Goal: Task Accomplishment & Management: Complete application form

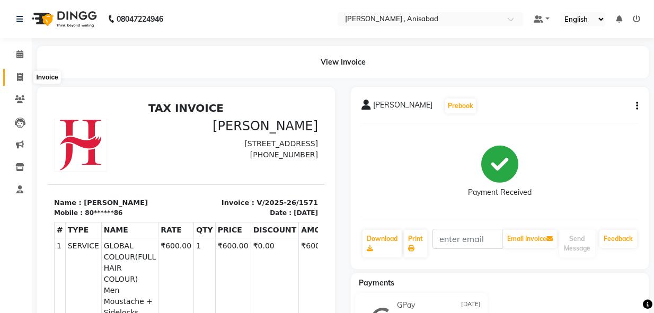
click at [19, 79] on icon at bounding box center [20, 77] width 6 height 8
select select "service"
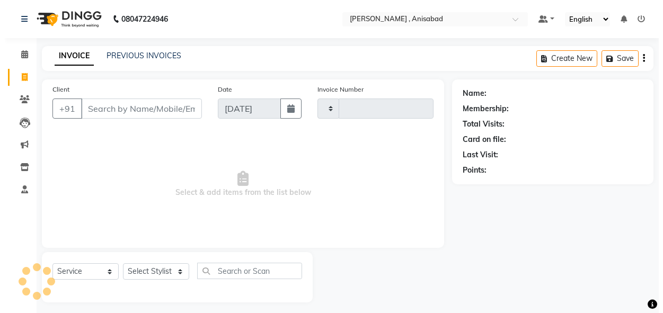
scroll to position [5, 0]
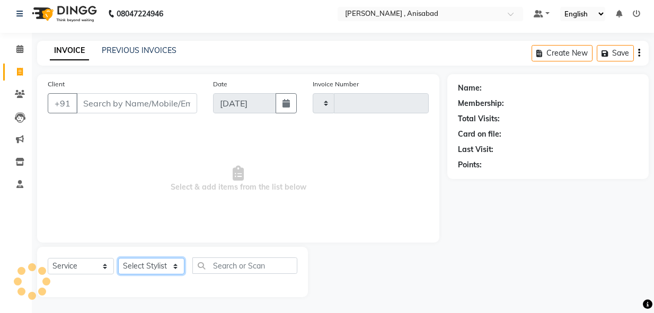
click at [173, 265] on select "Select Stylist" at bounding box center [151, 266] width 66 height 16
click at [175, 265] on select "Select Stylist" at bounding box center [151, 266] width 66 height 16
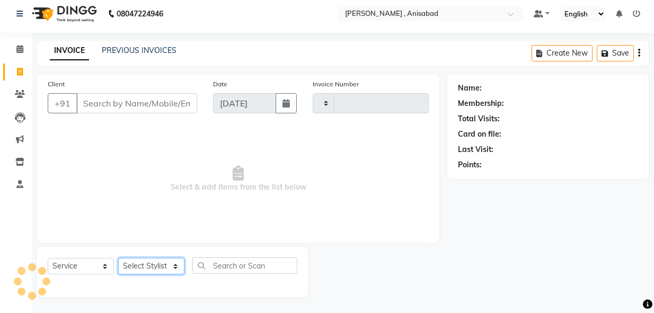
click at [175, 265] on select "Select Stylist" at bounding box center [151, 266] width 66 height 16
click at [175, 263] on select "Select Stylist" at bounding box center [151, 266] width 66 height 16
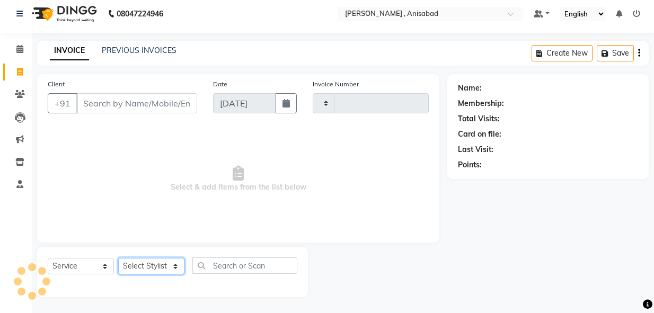
click at [175, 263] on select "Select Stylist" at bounding box center [151, 266] width 66 height 16
select select "6967"
type input "1572"
click at [175, 263] on select "Select Stylist" at bounding box center [151, 266] width 66 height 16
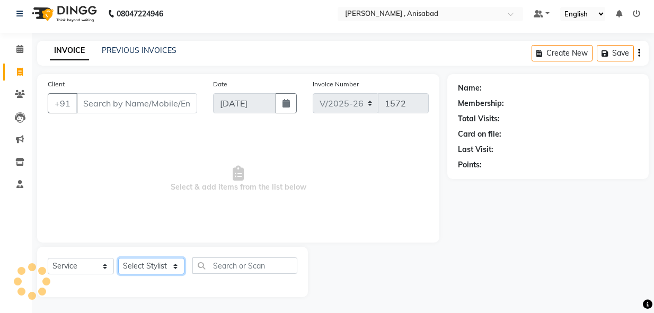
click at [175, 269] on select "Select Stylist" at bounding box center [151, 266] width 66 height 16
click at [175, 270] on select "Select Stylist" at bounding box center [151, 266] width 66 height 16
click at [175, 269] on select "Select Stylist ANIMA SINGH md [PERSON_NAME] [PERSON_NAME] [PERSON_NAME]" at bounding box center [151, 266] width 66 height 16
select select "55248"
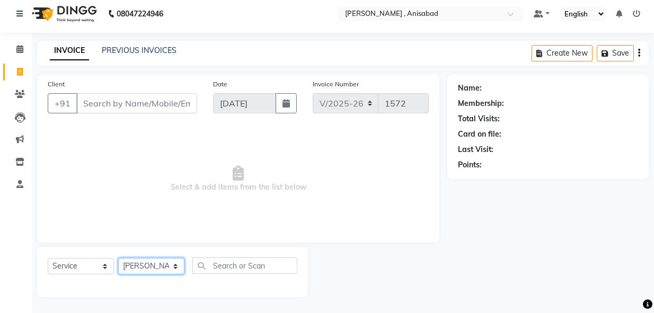
click at [118, 258] on select "Select Stylist ANIMA SINGH md [PERSON_NAME] [PERSON_NAME] [PERSON_NAME]" at bounding box center [151, 266] width 66 height 16
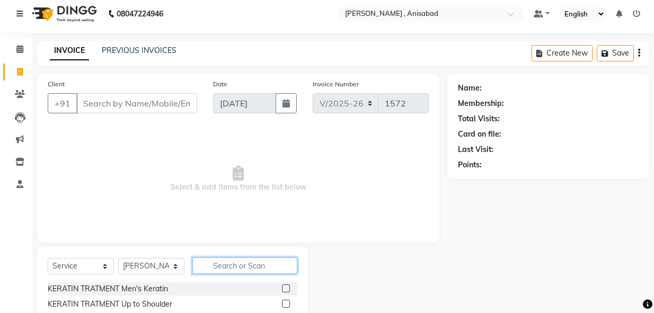
click at [227, 262] on input "text" at bounding box center [244, 266] width 105 height 16
type input "sham"
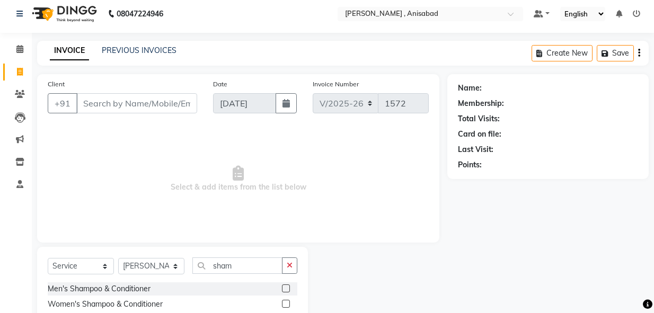
click at [285, 286] on label at bounding box center [286, 289] width 8 height 8
click at [285, 286] on input "checkbox" at bounding box center [285, 289] width 7 height 7
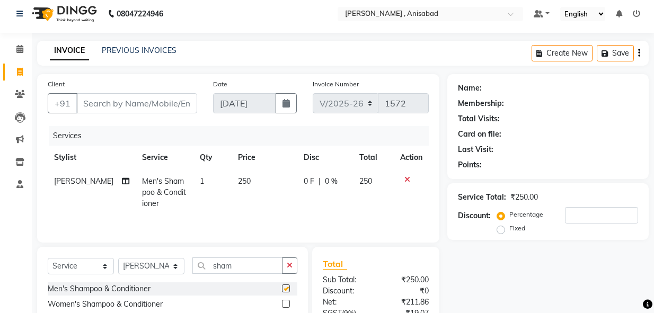
checkbox input "false"
click at [148, 103] on input "Client" at bounding box center [136, 103] width 121 height 20
type input "8"
type input "0"
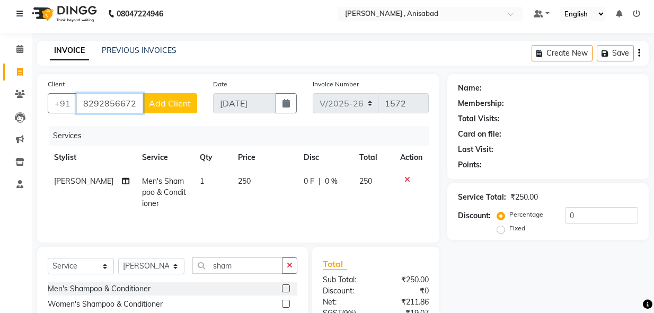
type input "8292856672"
click at [189, 96] on button "Add Client" at bounding box center [170, 103] width 55 height 20
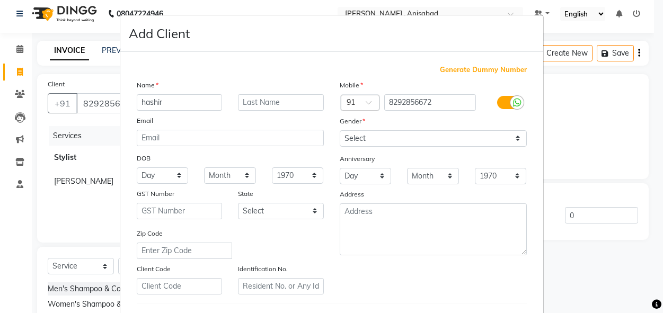
type input "hashir"
click at [391, 141] on select "Select [DEMOGRAPHIC_DATA] [DEMOGRAPHIC_DATA] Other Prefer Not To Say" at bounding box center [433, 138] width 187 height 16
select select "[DEMOGRAPHIC_DATA]"
click at [340, 130] on select "Select [DEMOGRAPHIC_DATA] [DEMOGRAPHIC_DATA] Other Prefer Not To Say" at bounding box center [433, 138] width 187 height 16
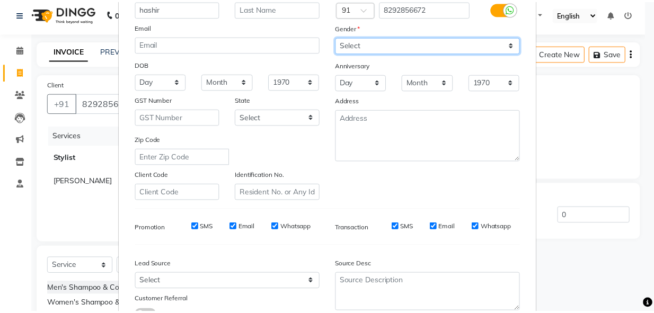
scroll to position [176, 0]
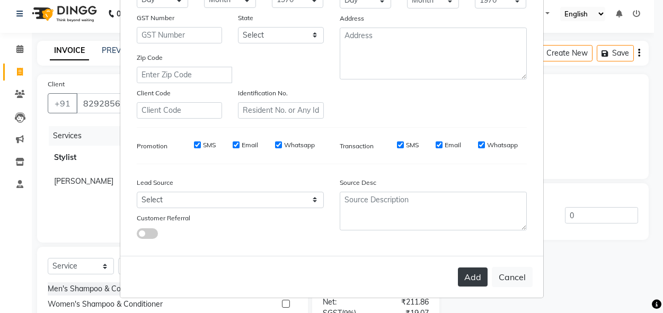
click at [462, 279] on button "Add" at bounding box center [473, 277] width 30 height 19
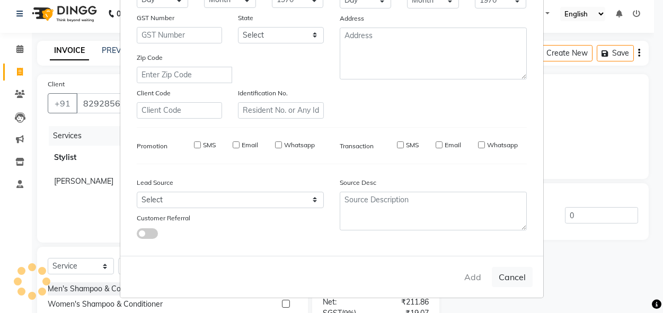
type input "82******72"
select select
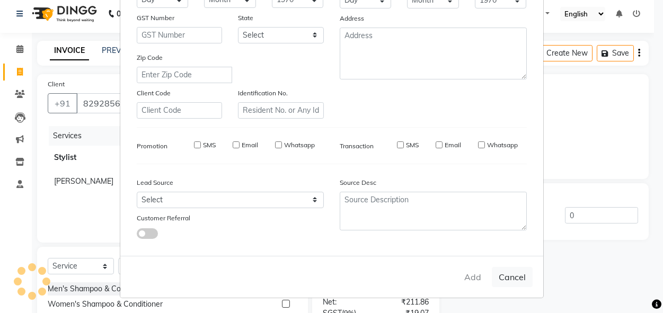
select select
checkbox input "false"
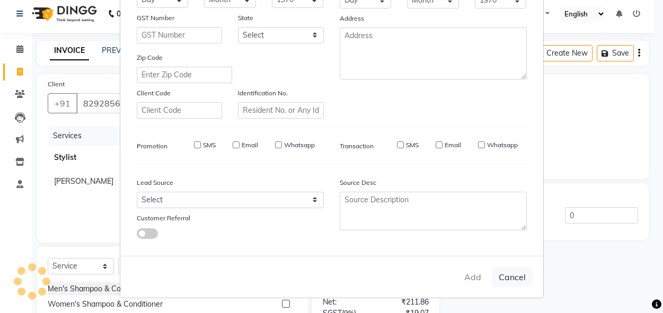
checkbox input "false"
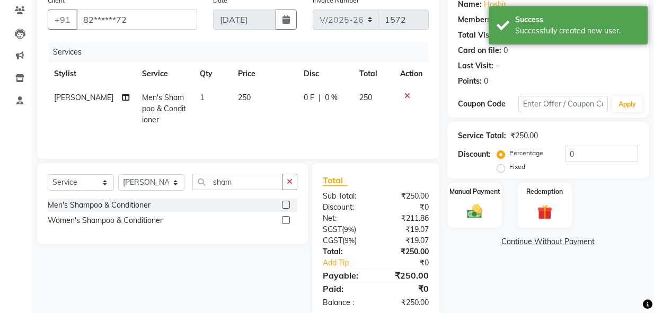
scroll to position [112, 0]
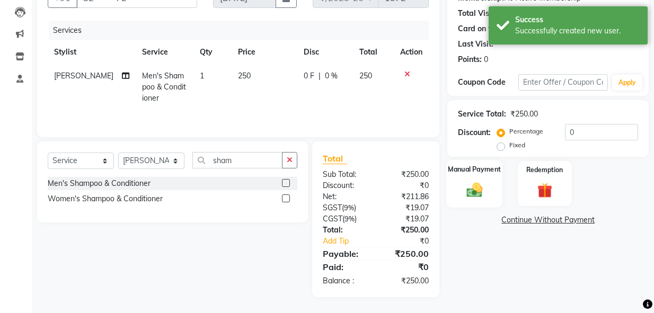
click at [472, 191] on img at bounding box center [475, 190] width 26 height 18
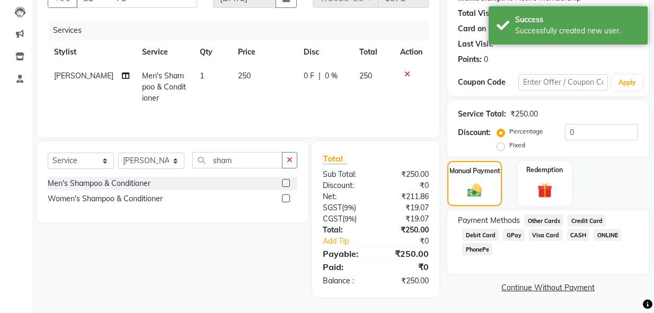
click at [573, 231] on span "CASH" at bounding box center [578, 235] width 23 height 12
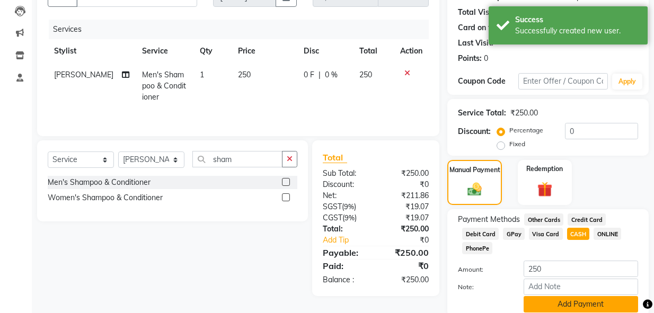
click at [590, 306] on button "Add Payment" at bounding box center [581, 304] width 114 height 16
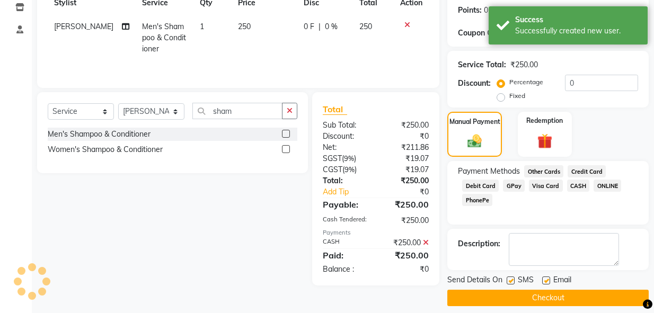
scroll to position [169, 0]
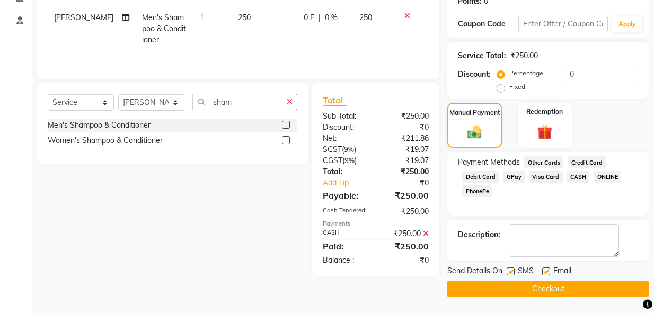
click at [601, 291] on button "Checkout" at bounding box center [547, 289] width 201 height 16
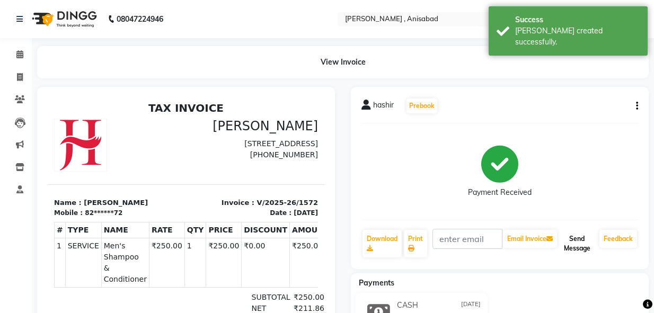
click at [574, 247] on button "Send Message" at bounding box center [577, 244] width 36 height 28
